Goal: Task Accomplishment & Management: Use online tool/utility

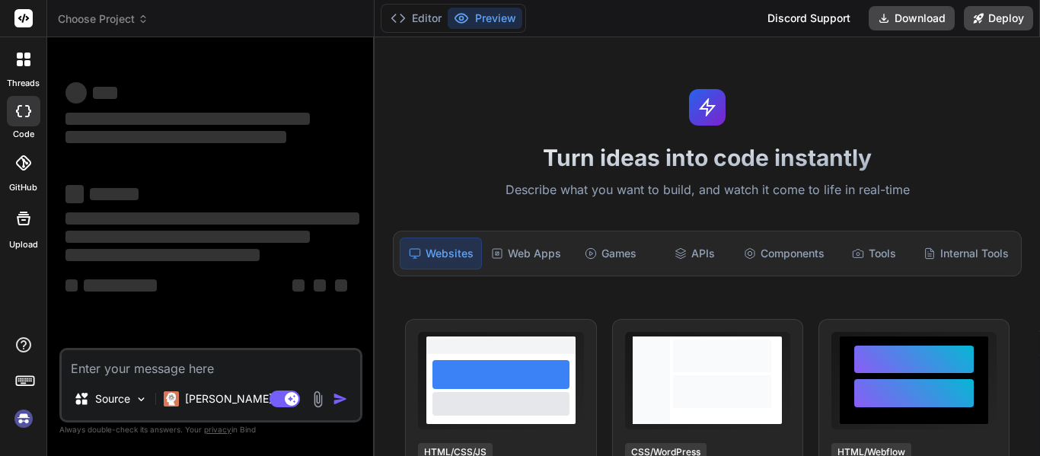
type textarea "x"
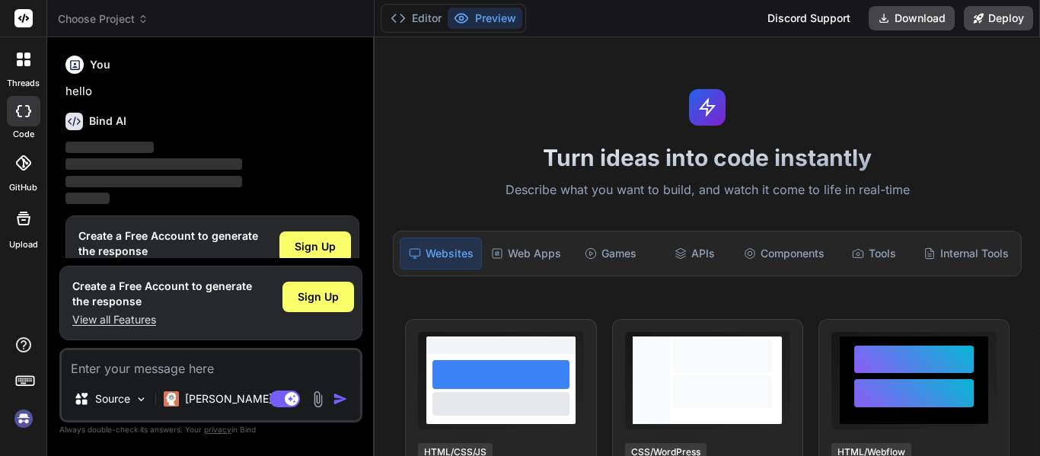
scroll to position [40, 0]
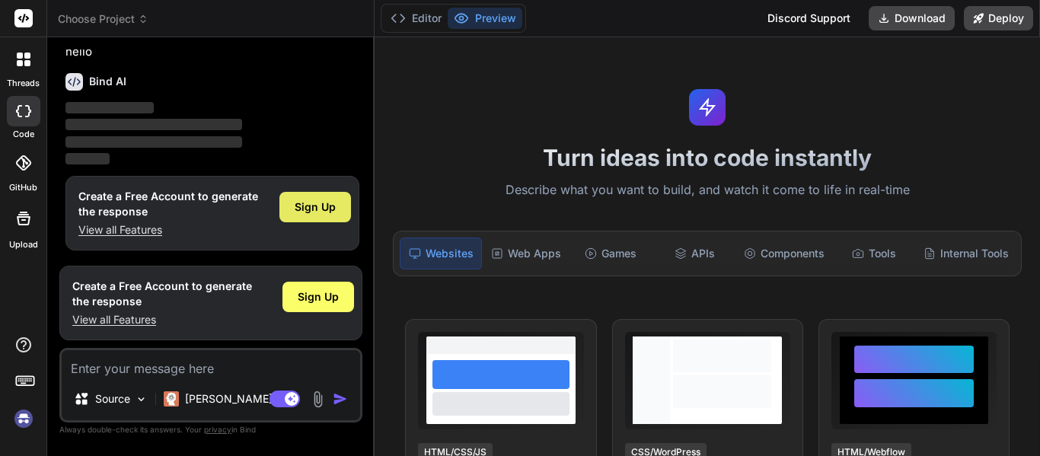
click at [317, 212] on span "Sign Up" at bounding box center [315, 207] width 41 height 15
click at [148, 366] on textarea at bounding box center [211, 363] width 299 height 27
click at [314, 207] on span "Sign Up" at bounding box center [315, 207] width 41 height 15
click at [192, 367] on textarea at bounding box center [211, 363] width 299 height 27
paste textarea "function(scope) { return { data: { type: "INDIVIDUAL", companyDetail: { name: n…"
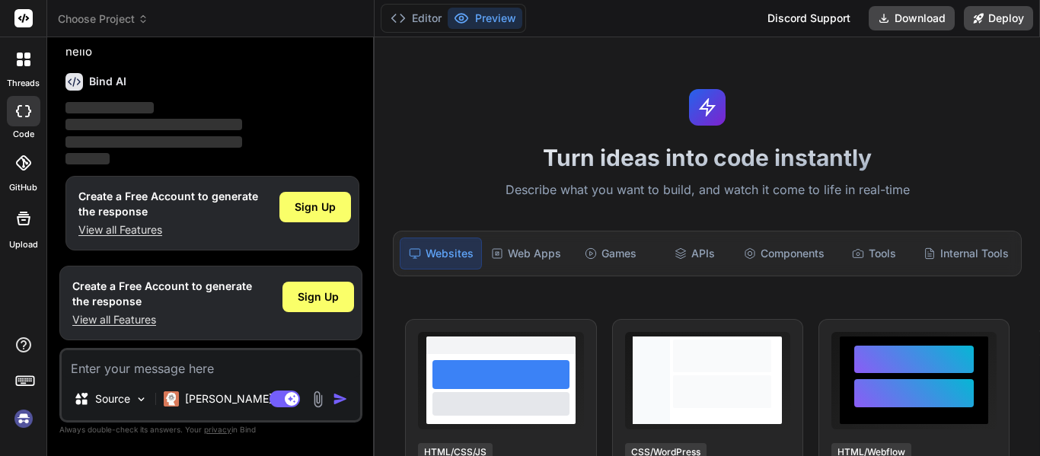
type textarea "function(scope) { return { data: { type: "INDIVIDUAL", companyDetail: { name: n…"
type textarea "x"
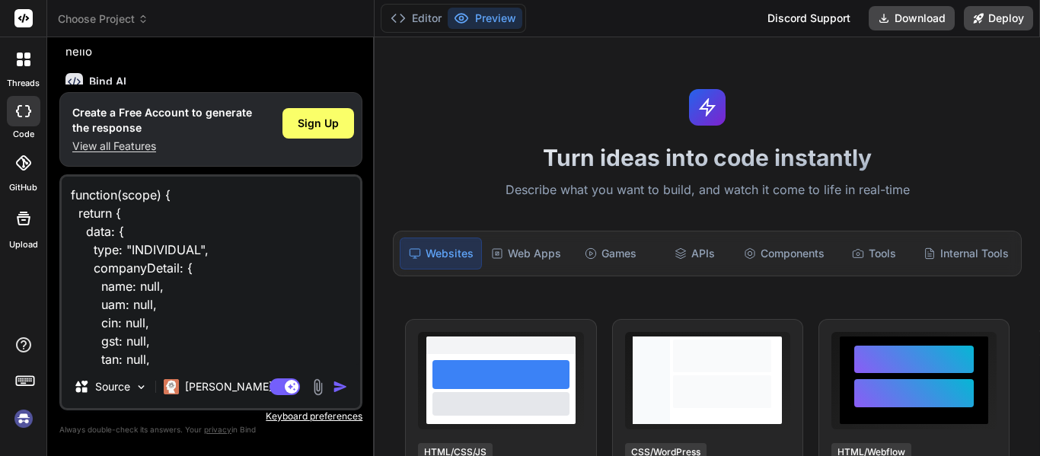
scroll to position [513, 0]
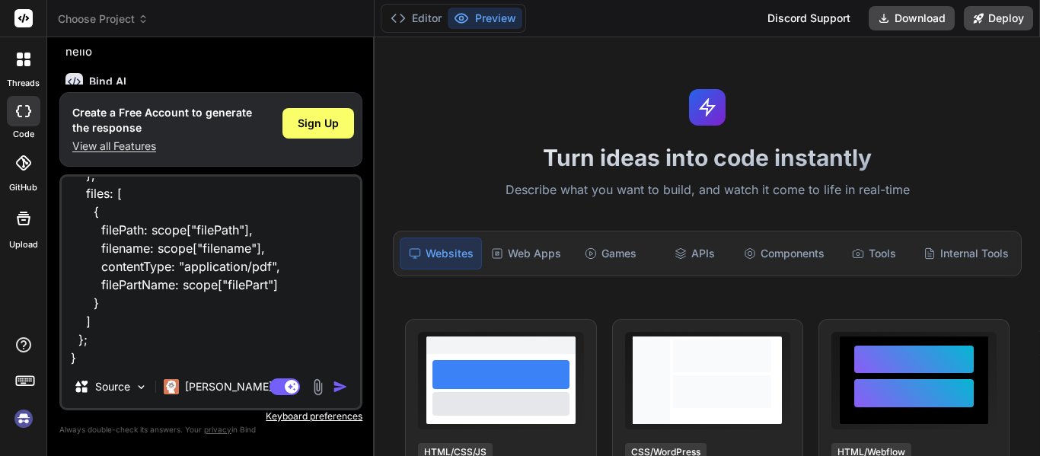
type textarea "function(scope) { return { data: { type: "INDIVIDUAL", companyDetail: { name: n…"
type textarea "x"
type textarea "function(scope) { return { data: { type: "INDIVIDUAL", companyDetail: { name: n…"
type textarea "x"
type textarea "function(scope) { return { data: { type: "INDIVIDUAL", companyDetail: { name: n…"
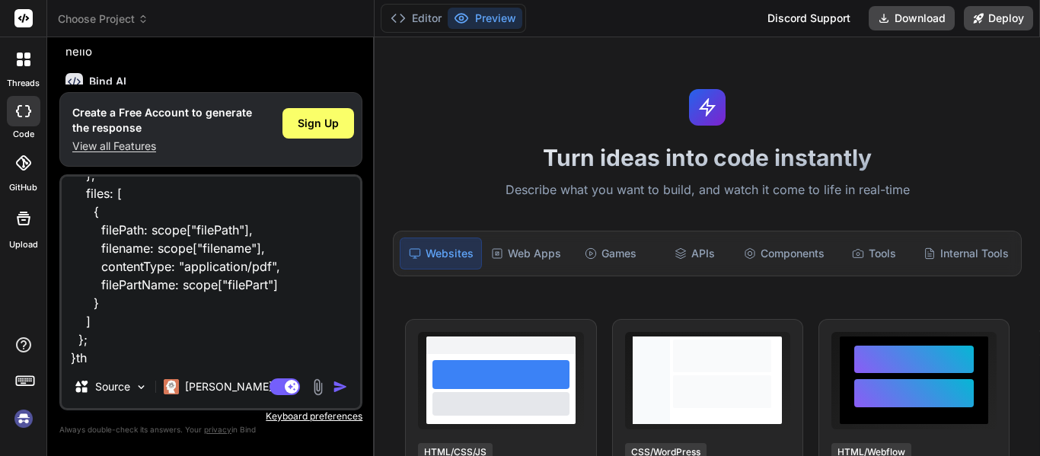
type textarea "x"
type textarea "function(scope) { return { data: { type: "INDIVIDUAL", companyDetail: { name: n…"
type textarea "x"
type textarea "function(scope) { return { data: { type: "INDIVIDUAL", companyDetail: { name: n…"
type textarea "x"
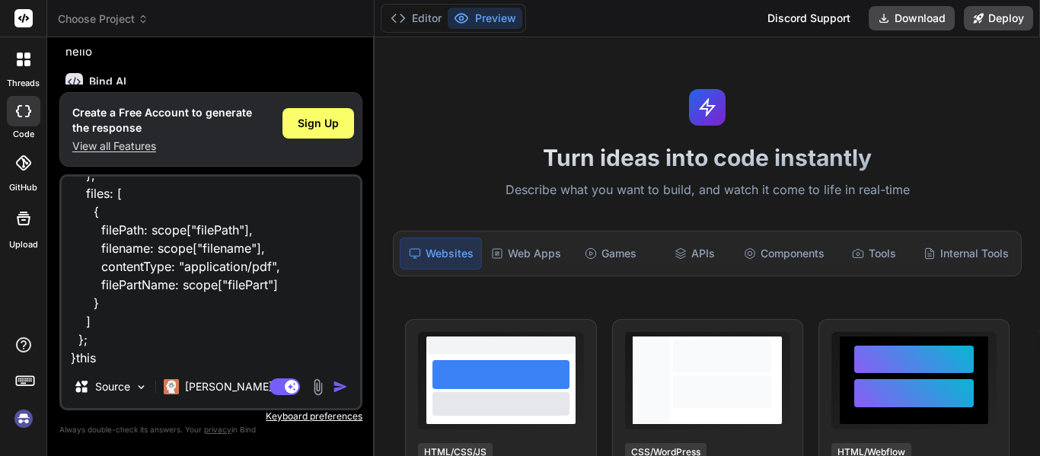
type textarea "function(scope) { return { data: { type: "INDIVIDUAL", companyDetail: { name: n…"
type textarea "x"
type textarea "function(scope) { return { data: { type: "INDIVIDUAL", companyDetail: { name: n…"
type textarea "x"
type textarea "function(scope) { return { data: { type: "INDIVIDUAL", companyDetail: { name: n…"
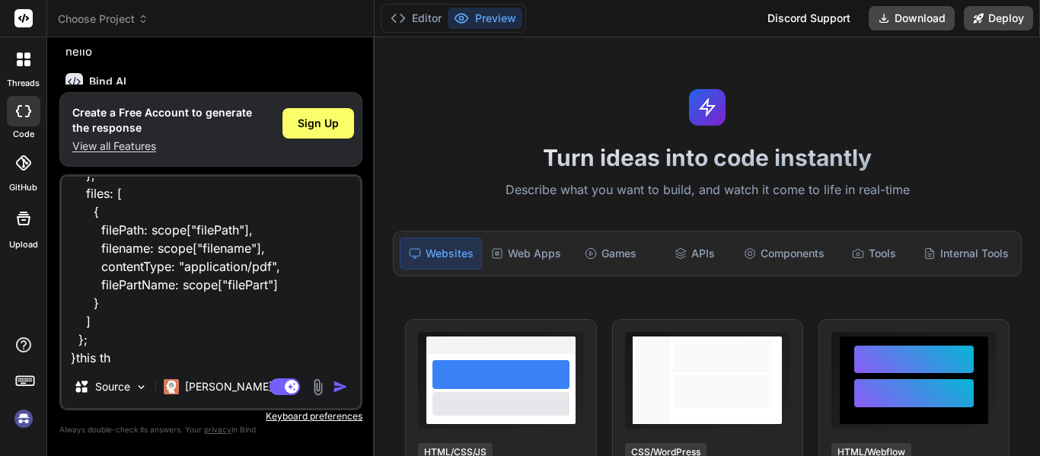
type textarea "x"
type textarea "function(scope) { return { data: { type: "INDIVIDUAL", companyDetail: { name: n…"
type textarea "x"
type textarea "function(scope) { return { data: { type: "INDIVIDUAL", companyDetail: { name: n…"
type textarea "x"
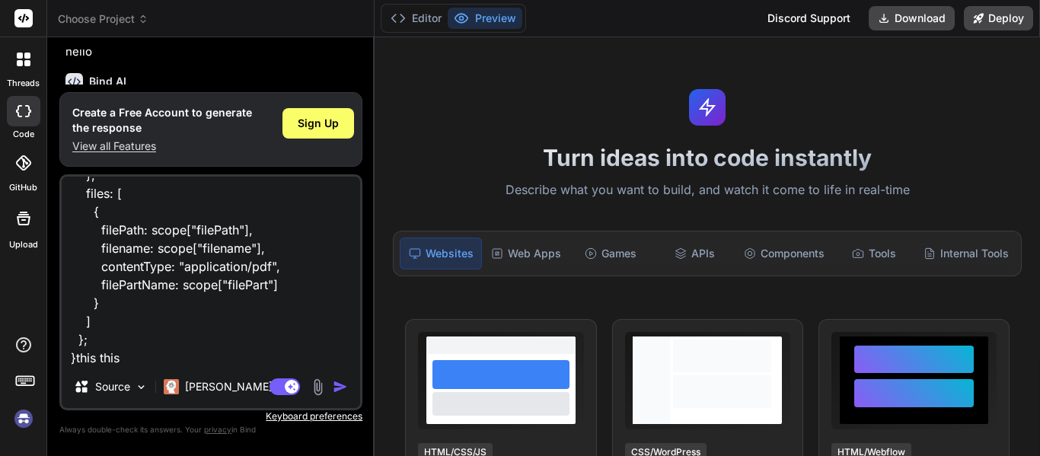
type textarea "function(scope) { return { data: { type: "INDIVIDUAL", companyDetail: { name: n…"
type textarea "x"
type textarea "function(scope) { return { data: { type: "INDIVIDUAL", companyDetail: { name: n…"
type textarea "x"
type textarea "function(scope) { return { data: { type: "INDIVIDUAL", companyDetail: { name: n…"
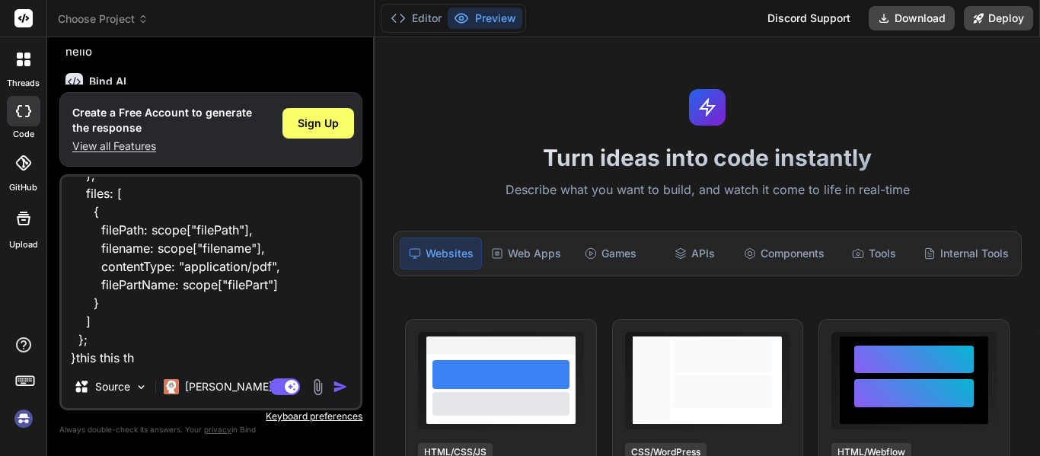
type textarea "x"
type textarea "function(scope) { return { data: { type: "INDIVIDUAL", companyDetail: { name: n…"
type textarea "x"
type textarea "function(scope) { return { data: { type: "INDIVIDUAL", companyDetail: { name: n…"
type textarea "x"
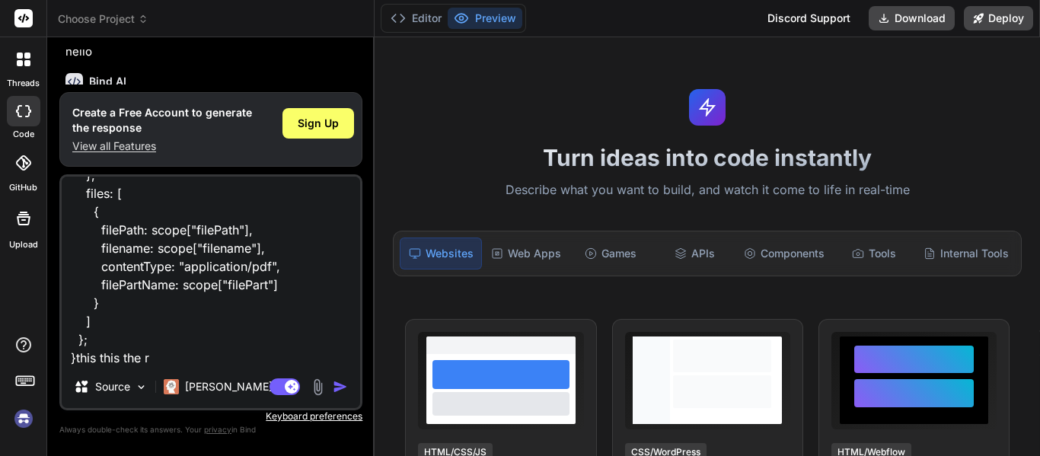
type textarea "function(scope) { return { data: { type: "INDIVIDUAL", companyDetail: { name: n…"
type textarea "x"
type textarea "function(scope) { return { data: { type: "INDIVIDUAL", companyDetail: { name: n…"
type textarea "x"
type textarea "function(scope) { return { data: { type: "INDIVIDUAL", companyDetail: { name: n…"
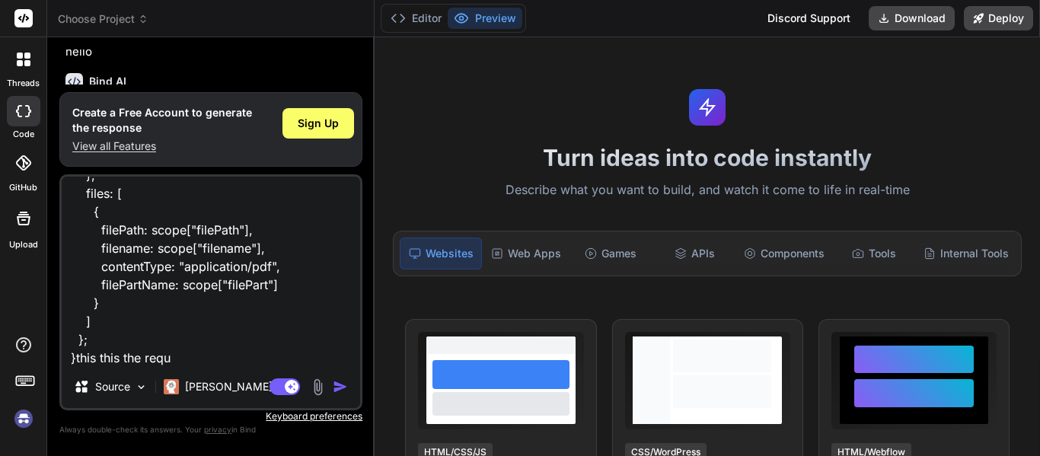
type textarea "x"
type textarea "function(scope) { return { data: { type: "INDIVIDUAL", companyDetail: { name: n…"
type textarea "x"
type textarea "function(scope) { return { data: { type: "INDIVIDUAL", companyDetail: { name: n…"
type textarea "x"
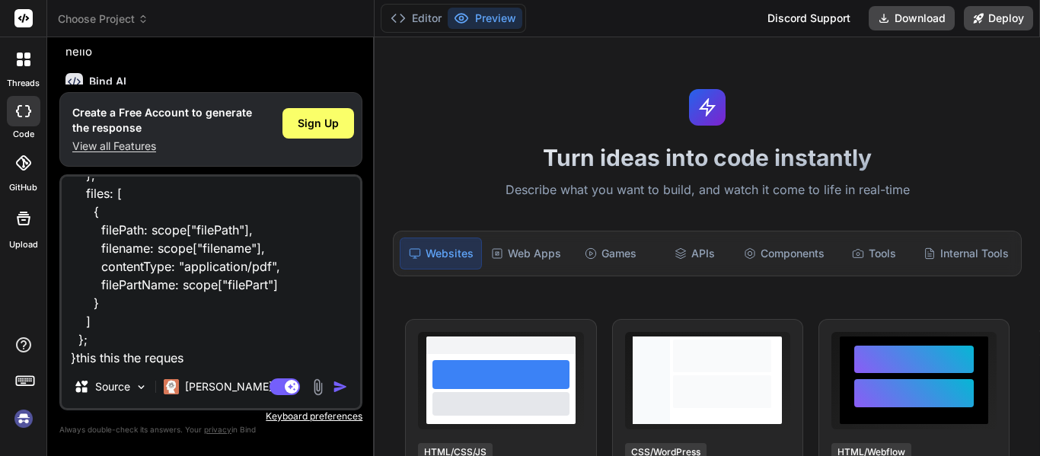
type textarea "function(scope) { return { data: { type: "INDIVIDUAL", companyDetail: { name: n…"
type textarea "x"
type textarea "function(scope) { return { data: { type: "INDIVIDUAL", companyDetail: { name: n…"
type textarea "x"
type textarea "function(scope) { return { data: { type: "INDIVIDUAL", companyDetail: { name: n…"
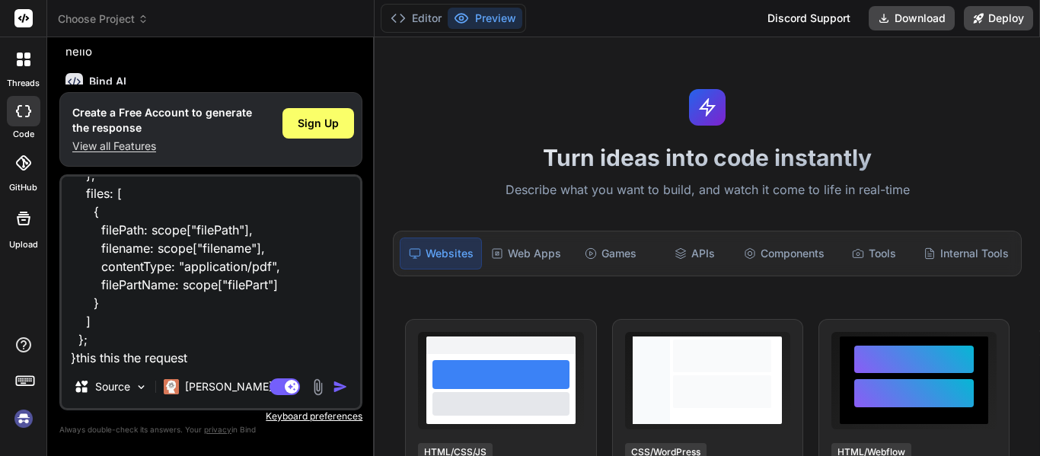
type textarea "x"
type textarea "function(scope) { return { data: { type: "INDIVIDUAL", companyDetail: { name: n…"
type textarea "x"
type textarea "function(scope) { return { data: { type: "INDIVIDUAL", companyDetail: { name: n…"
type textarea "x"
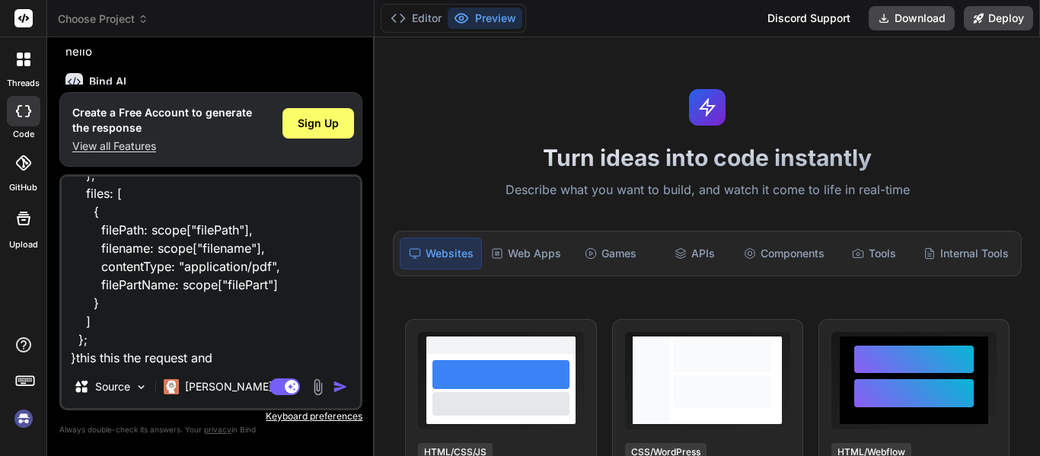
type textarea "function(scope) { return { data: { type: "INDIVIDUAL", companyDetail: { name: n…"
type textarea "x"
type textarea "function(scope) { return { data: { type: "INDIVIDUAL", companyDetail: { name: n…"
type textarea "x"
type textarea "function(scope) { return { data: { type: "INDIVIDUAL", companyDetail: { name: n…"
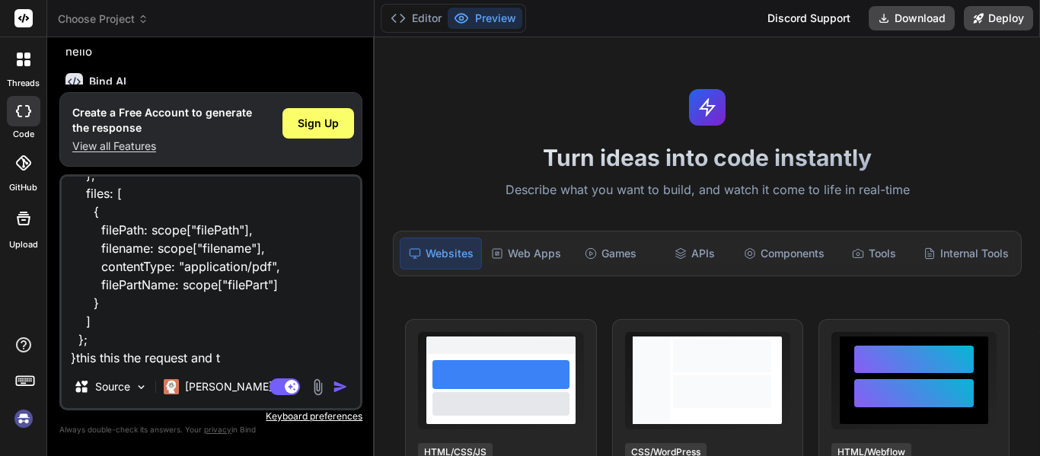
type textarea "x"
type textarea "function(scope) { return { data: { type: "INDIVIDUAL", companyDetail: { name: n…"
type textarea "x"
type textarea "function(scope) { return { data: { type: "INDIVIDUAL", companyDetail: { name: n…"
type textarea "x"
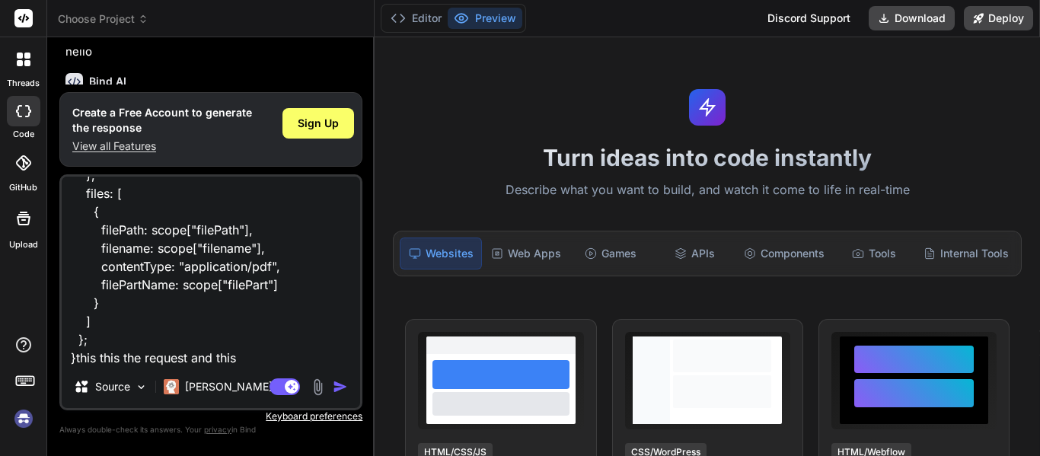
type textarea "function(scope) { return { data: { type: "INDIVIDUAL", companyDetail: { name: n…"
type textarea "x"
type textarea "function(scope) { return { data: { type: "INDIVIDUAL", companyDetail: { name: n…"
type textarea "x"
type textarea "function(scope) { return { data: { type: "INDIVIDUAL", companyDetail: { name: n…"
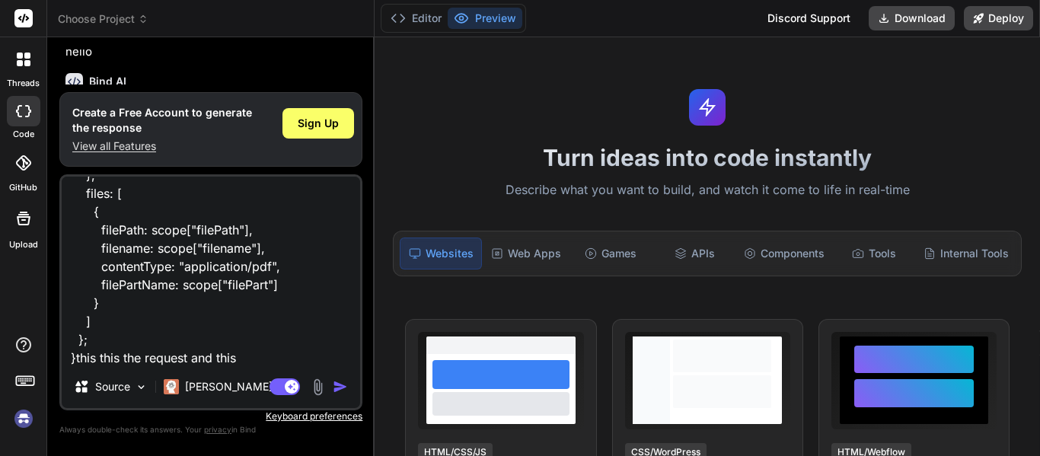
type textarea "x"
type textarea "function(scope) { return { data: { type: "INDIVIDUAL", companyDetail: { name: n…"
type textarea "x"
type textarea "function(scope) { return { data: { type: "INDIVIDUAL", companyDetail: { name: n…"
type textarea "x"
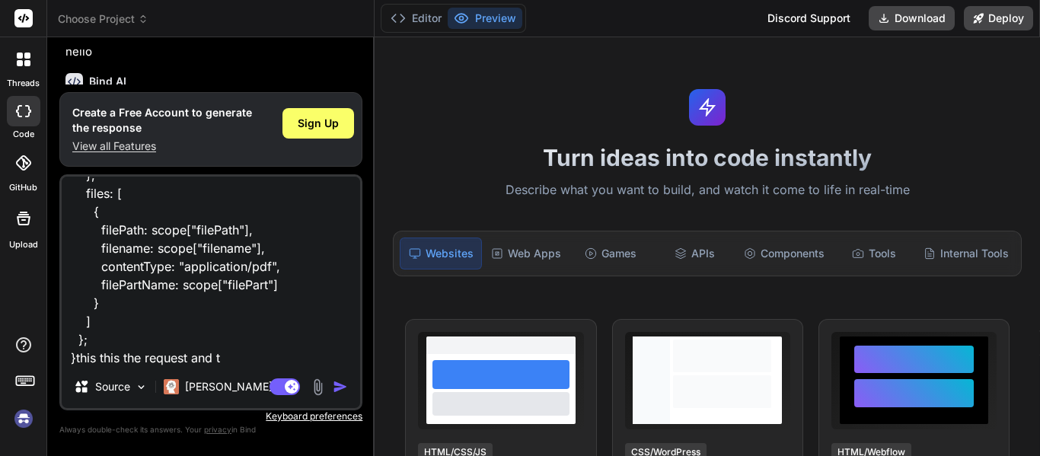
type textarea "function(scope) { return { data: { type: "INDIVIDUAL", companyDetail: { name: n…"
type textarea "x"
type textarea "function(scope) { return { data: { type: "INDIVIDUAL", companyDetail: { name: n…"
type textarea "x"
type textarea "function(scope) { return { data: { type: "INDIVIDUAL", companyDetail: { name: n…"
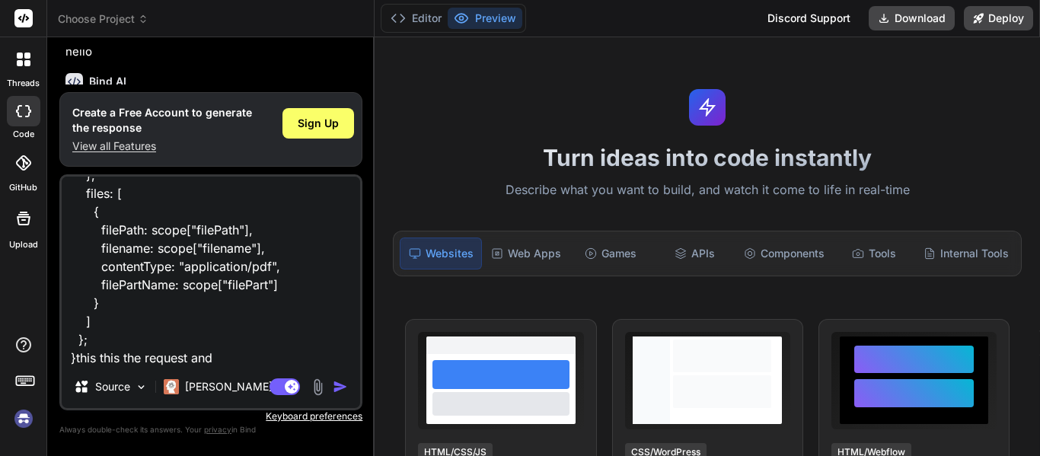
type textarea "x"
type textarea "function(scope) { return { data: { type: "INDIVIDUAL", companyDetail: { name: n…"
type textarea "x"
type textarea "function(scope) { return { data: { type: "INDIVIDUAL", companyDetail: { name: n…"
type textarea "x"
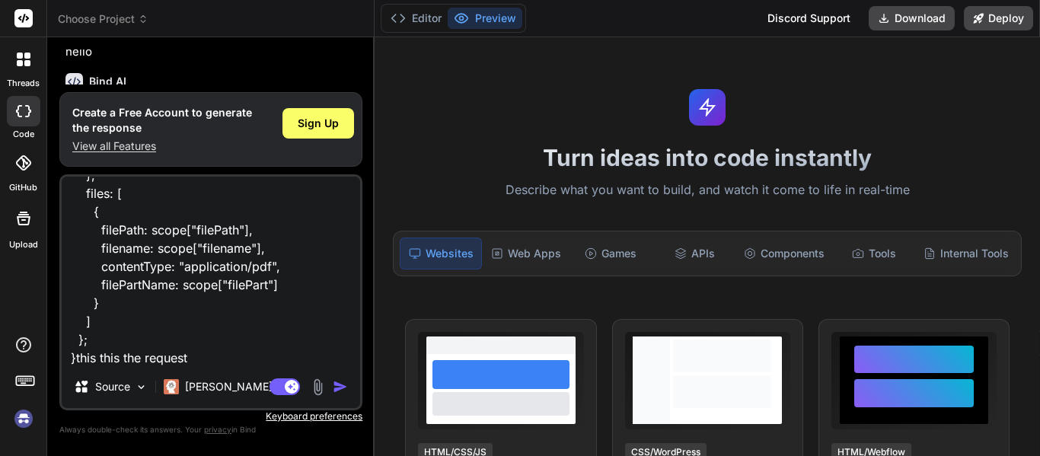
type textarea "function(scope) { return { data: { type: "INDIVIDUAL", companyDetail: { name: n…"
click at [337, 384] on img "button" at bounding box center [340, 386] width 15 height 15
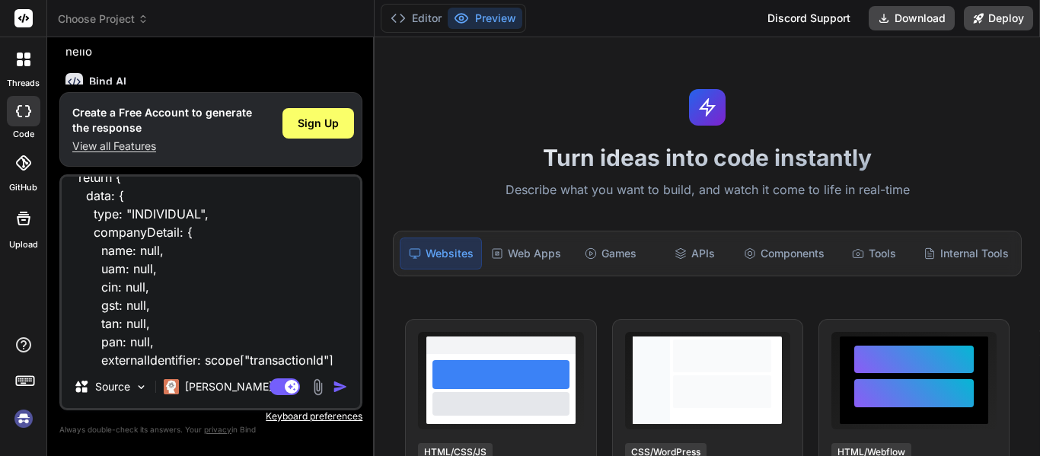
scroll to position [0, 0]
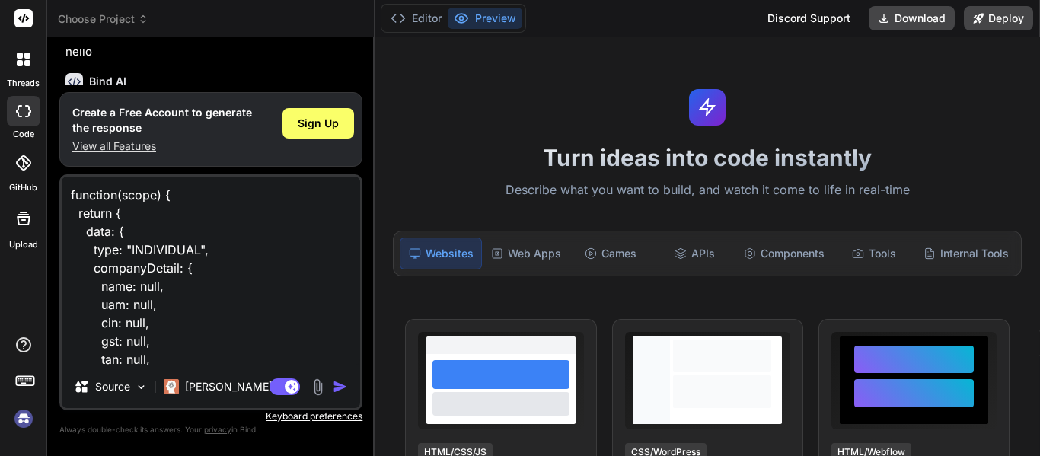
click at [186, 294] on textarea "function(scope) { return { data: { type: "INDIVIDUAL", companyDetail: { name: n…" at bounding box center [211, 271] width 299 height 189
type textarea "x"
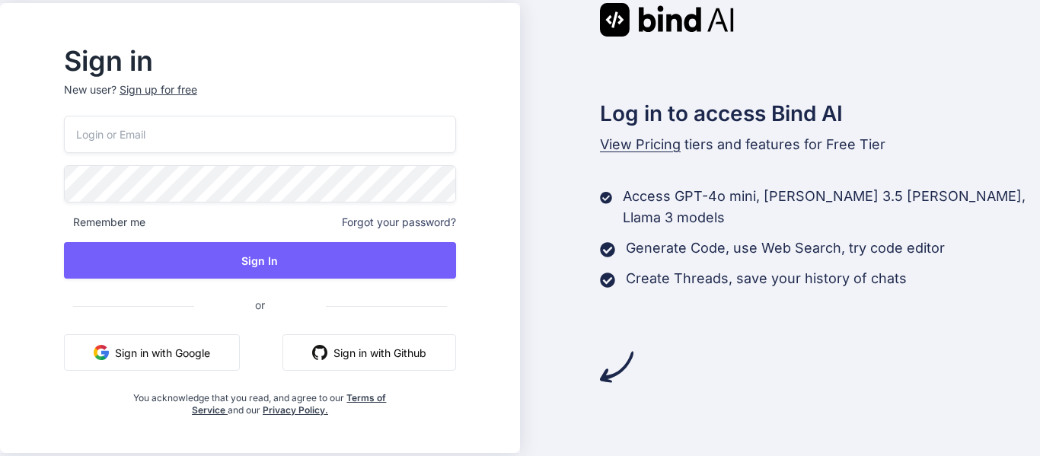
click at [216, 356] on button "Sign in with Google" at bounding box center [152, 352] width 176 height 37
click at [171, 139] on input "email" at bounding box center [260, 134] width 392 height 37
type input "garg.ekta1@tcs.com"
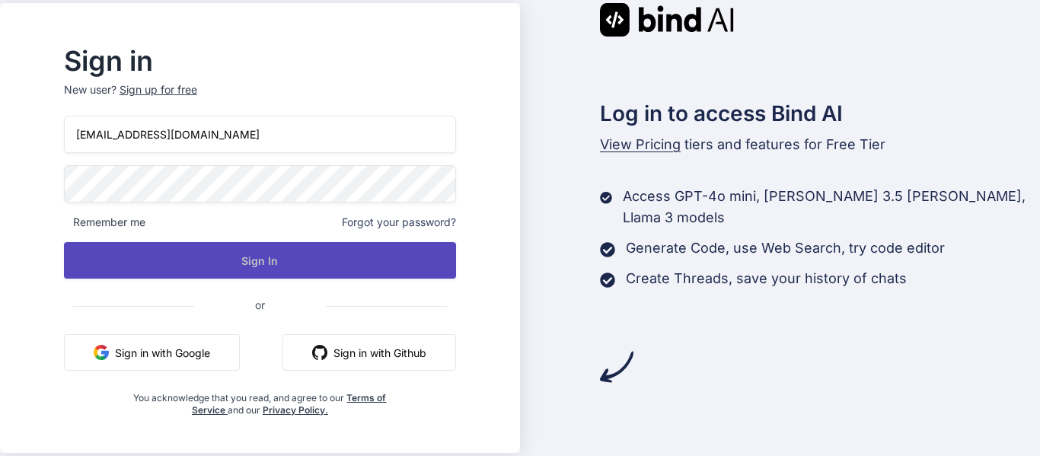
click at [186, 261] on button "Sign In" at bounding box center [260, 260] width 392 height 37
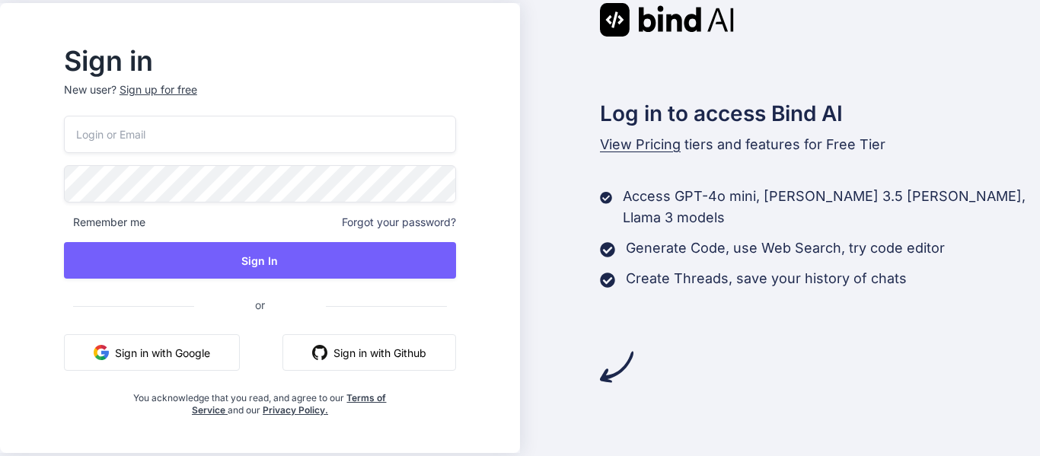
click at [206, 345] on button "Sign in with Google" at bounding box center [152, 352] width 176 height 37
click at [186, 89] on div "Sign up for free" at bounding box center [159, 89] width 78 height 15
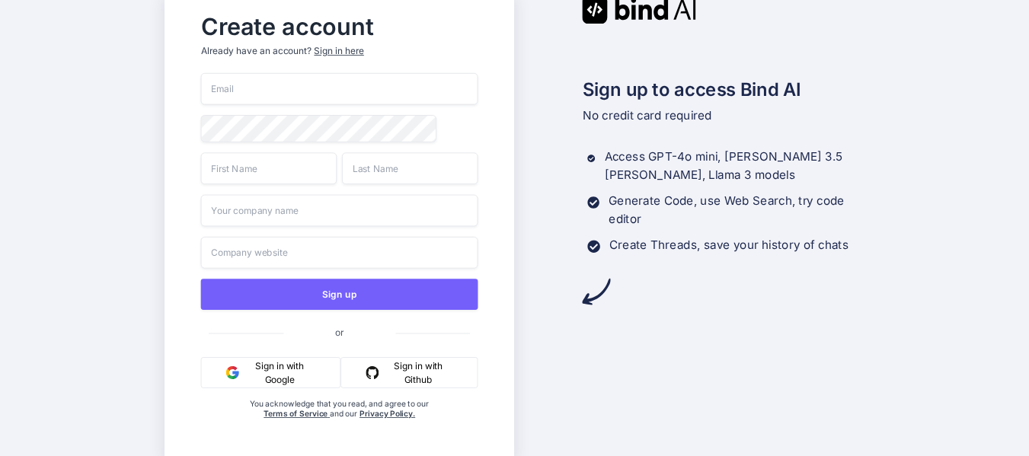
click at [348, 50] on div "Sign in here" at bounding box center [340, 51] width 50 height 13
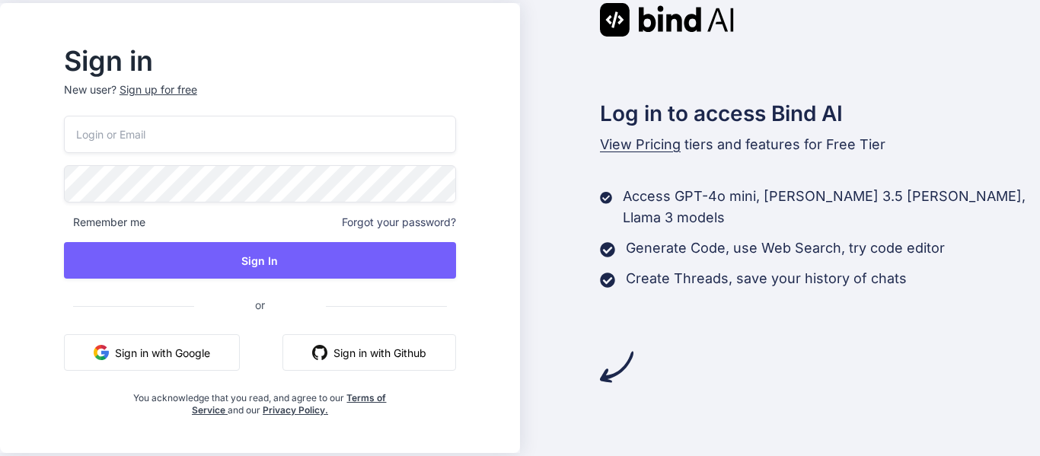
click at [226, 136] on input "email" at bounding box center [260, 134] width 392 height 37
type input "t"
type input "g"
type input "2796571@tcs.com"
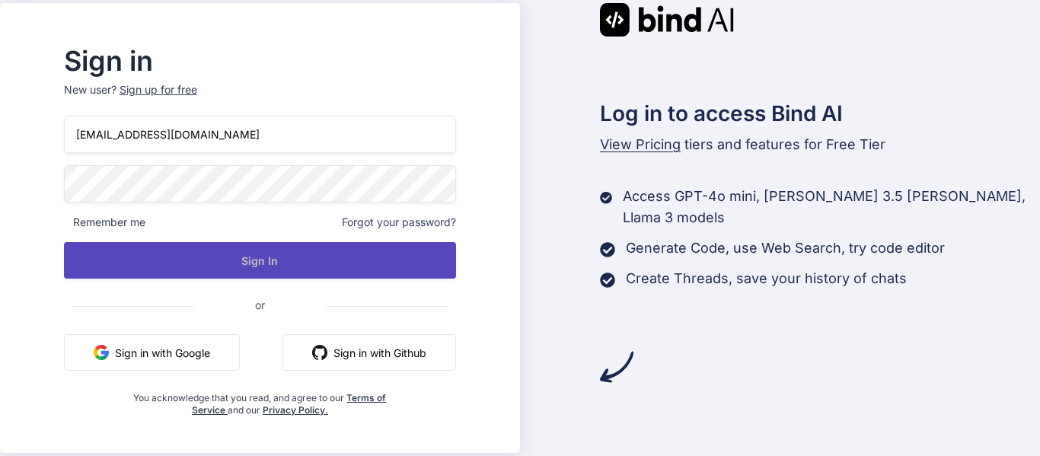
click at [195, 260] on button "Sign In" at bounding box center [260, 260] width 392 height 37
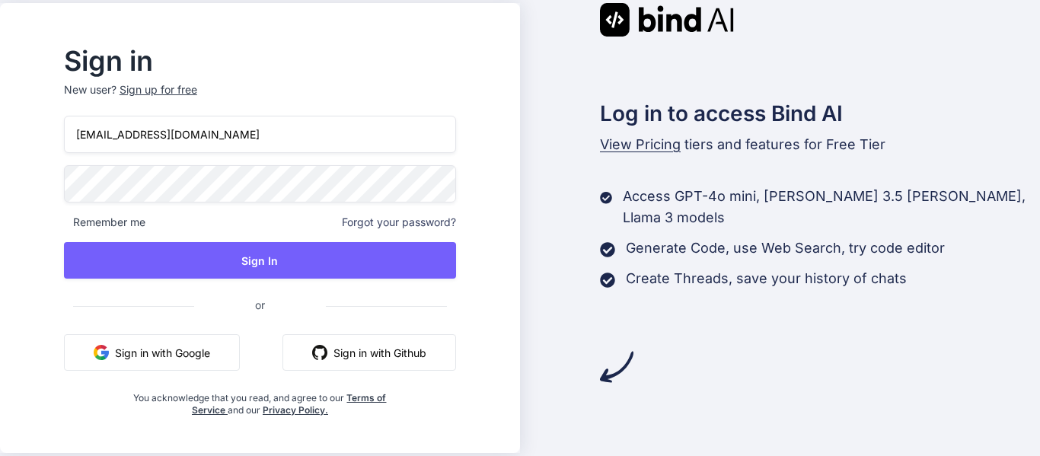
click at [218, 359] on button "Sign in with Google" at bounding box center [152, 352] width 176 height 37
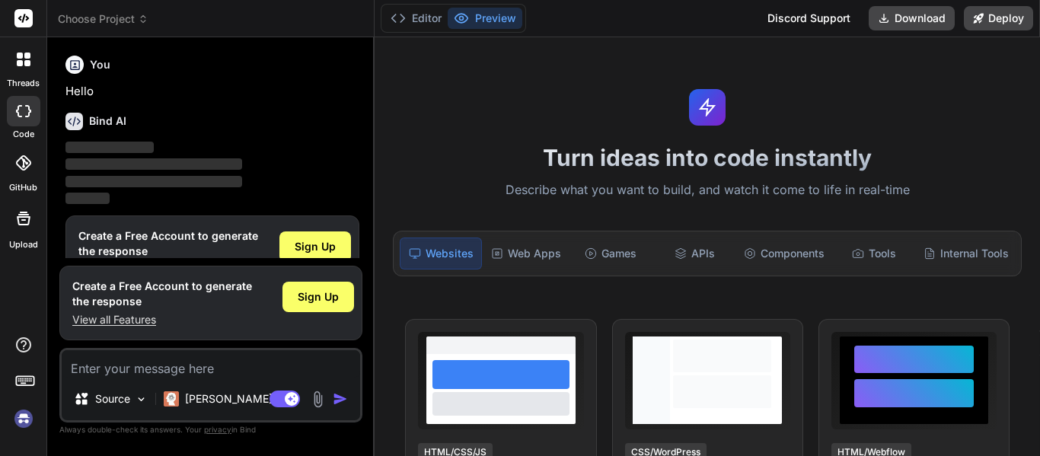
scroll to position [40, 0]
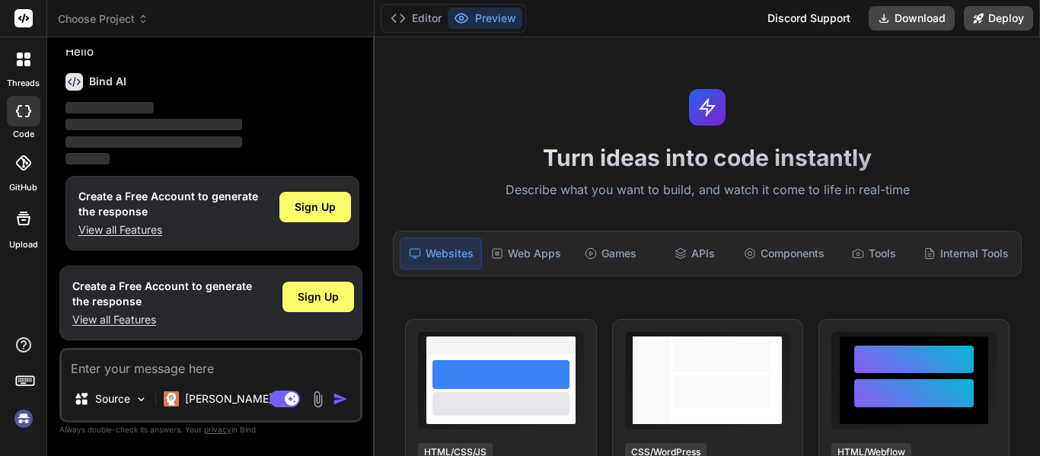
click at [117, 315] on p "View all Features" at bounding box center [162, 319] width 180 height 15
click at [331, 204] on span "Sign Up" at bounding box center [315, 207] width 41 height 15
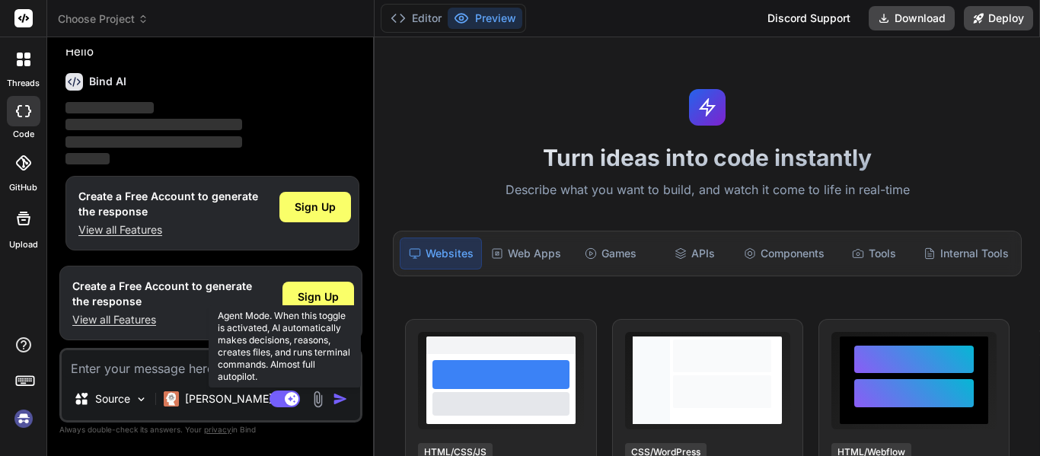
click at [296, 395] on rect at bounding box center [292, 399] width 14 height 14
type textarea "x"
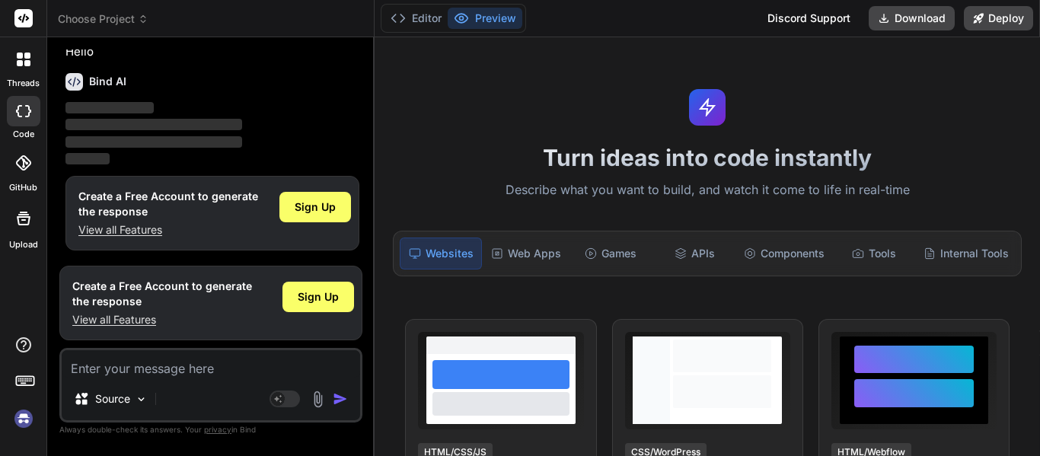
click at [188, 376] on textarea at bounding box center [211, 363] width 299 height 27
paste textarea "function(scope) { return { data: { type: "INDIVIDUAL", companyDetail: { name: n…"
type textarea "function(scope) { return { data: { type: "INDIVIDUAL", companyDetail: { name: n…"
type textarea "x"
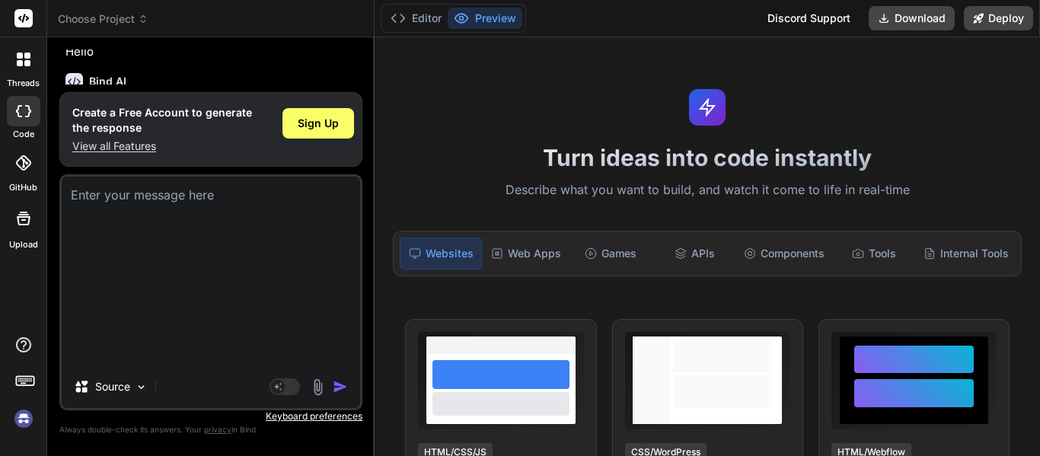
scroll to position [0, 0]
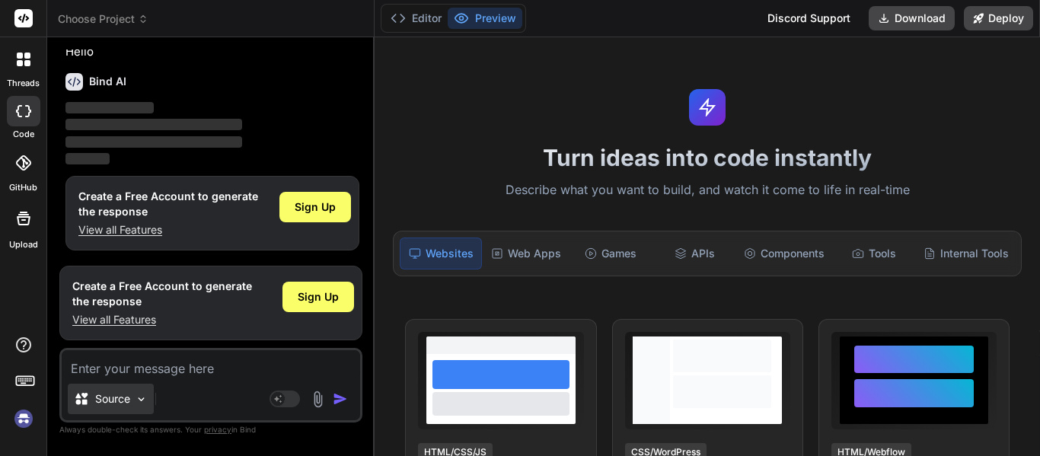
click at [126, 389] on div "Source" at bounding box center [111, 399] width 86 height 30
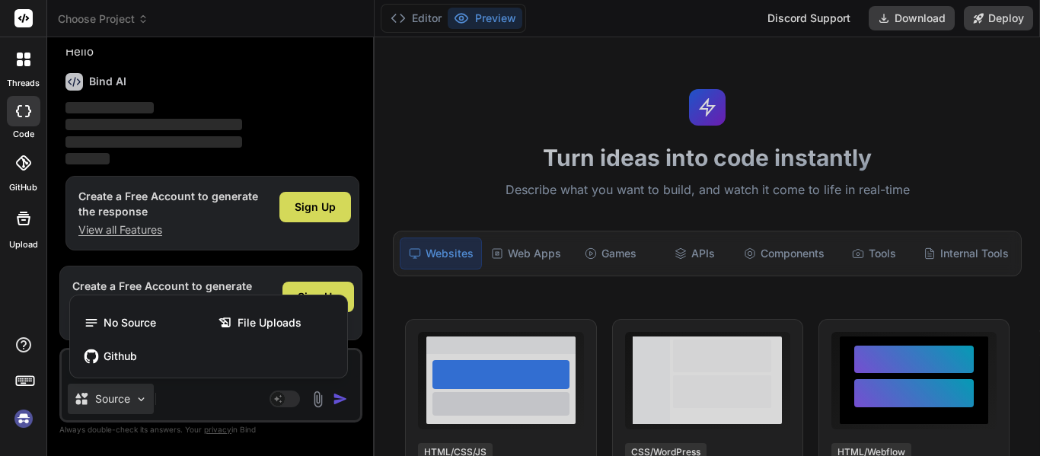
click at [120, 391] on div at bounding box center [520, 228] width 1040 height 456
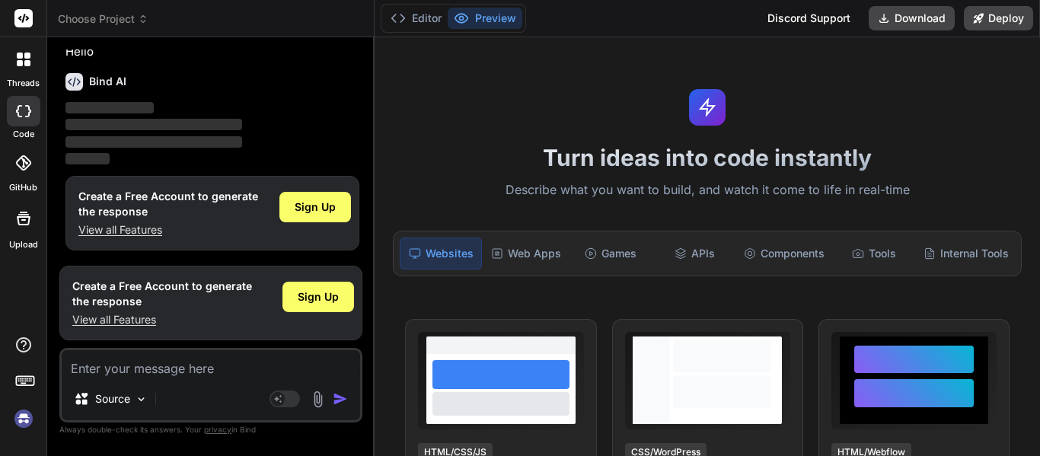
click at [18, 121] on div at bounding box center [24, 111] width 34 height 30
type textarea "x"
click at [428, 11] on button "Editor" at bounding box center [416, 18] width 63 height 21
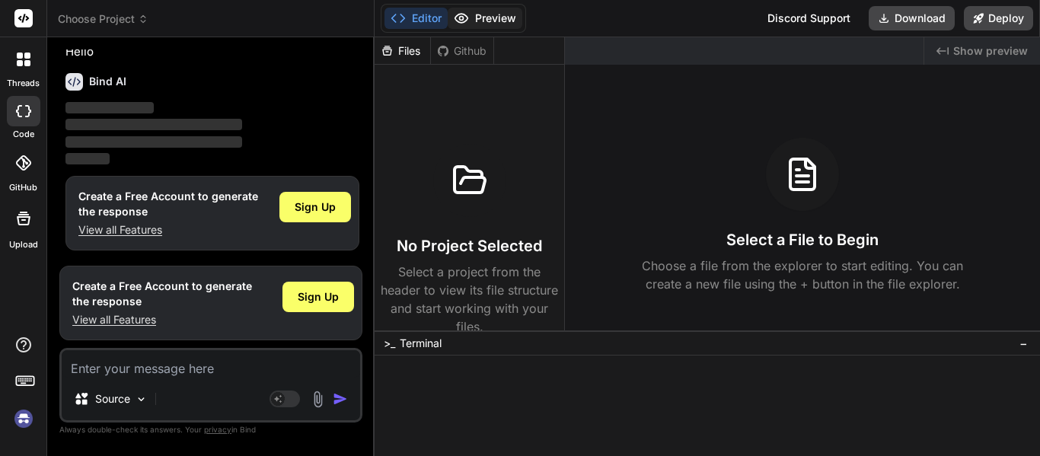
click at [468, 18] on icon at bounding box center [461, 18] width 15 height 15
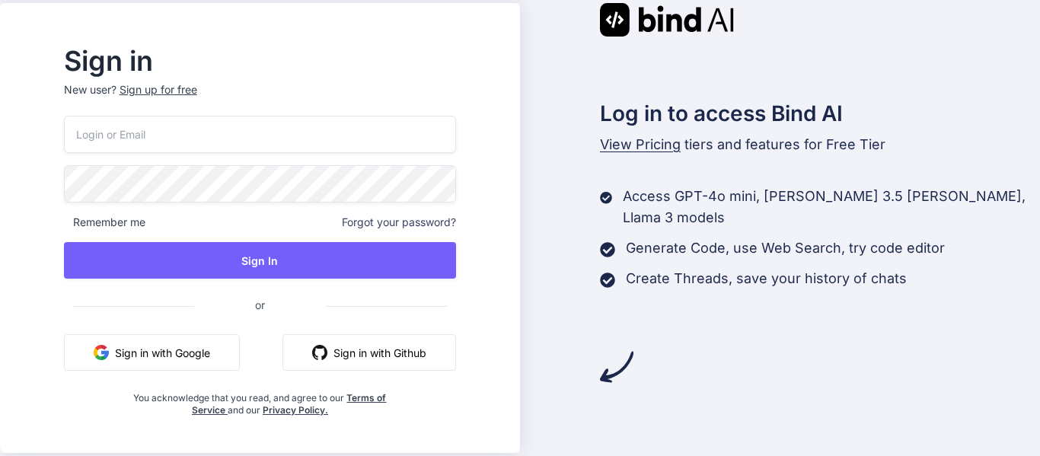
click at [270, 139] on input "email" at bounding box center [260, 134] width 392 height 37
type input "t"
type input "[EMAIL_ADDRESS][DOMAIN_NAME]"
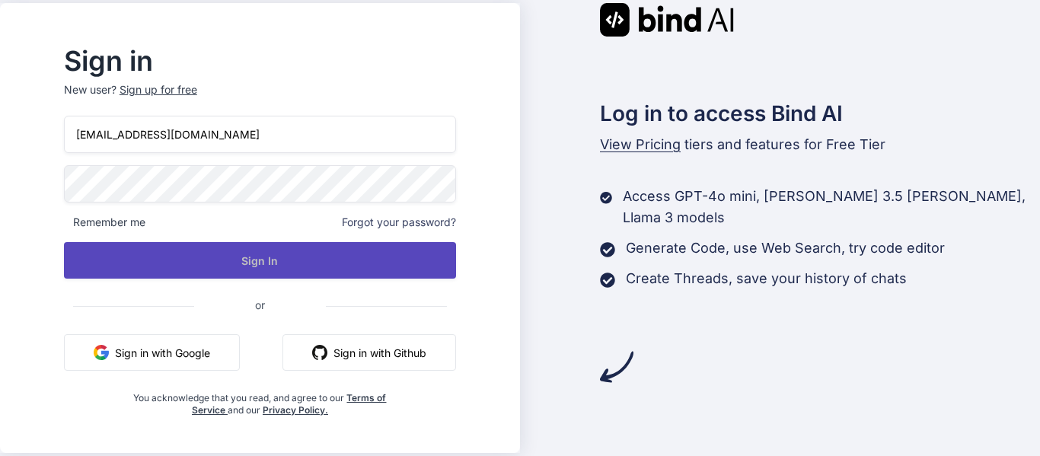
click at [257, 253] on button "Sign In" at bounding box center [260, 260] width 392 height 37
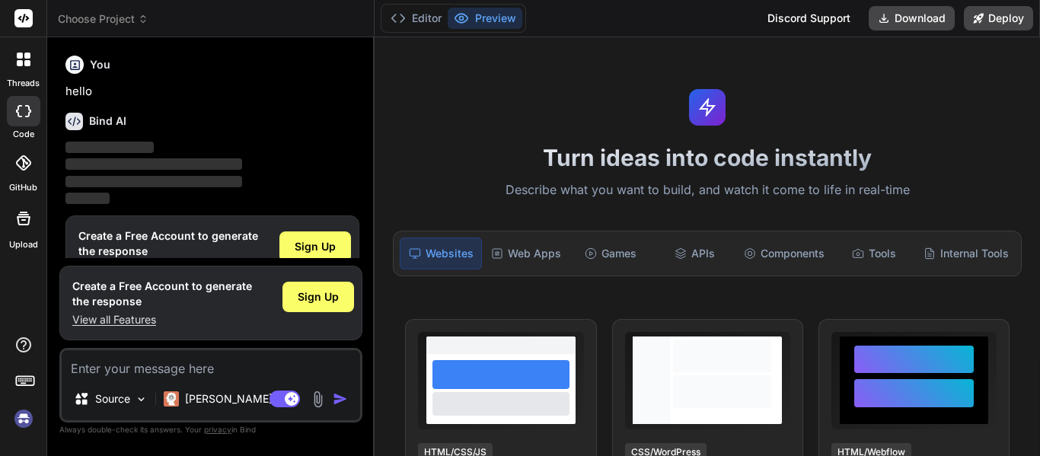
type textarea "x"
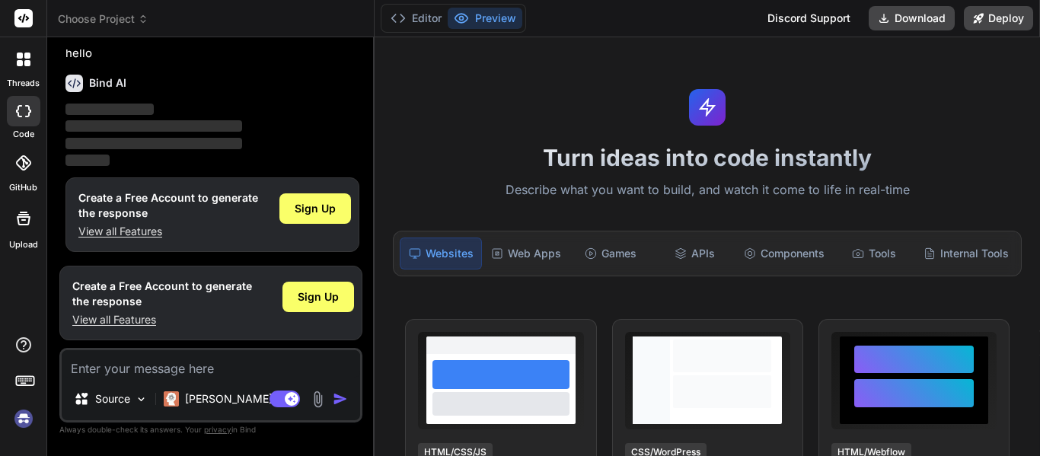
scroll to position [40, 0]
click at [330, 210] on span "Sign Up" at bounding box center [315, 207] width 41 height 15
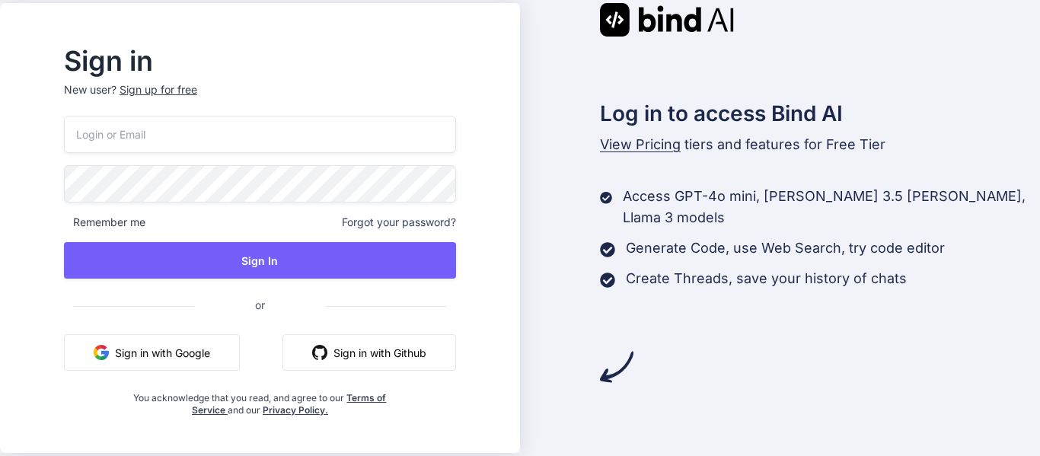
click at [271, 139] on input "email" at bounding box center [260, 134] width 392 height 37
type input "[EMAIL_ADDRESS][DOMAIN_NAME]"
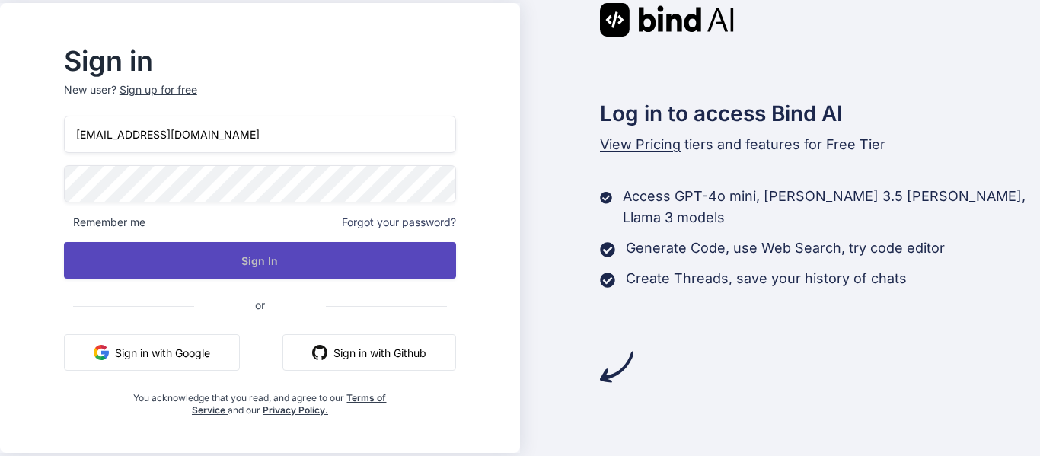
click at [232, 258] on button "Sign In" at bounding box center [260, 260] width 392 height 37
